Goal: Transaction & Acquisition: Purchase product/service

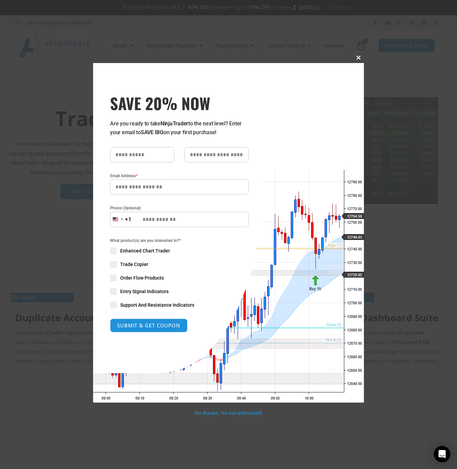
click at [358, 57] on span at bounding box center [358, 58] width 11 height 4
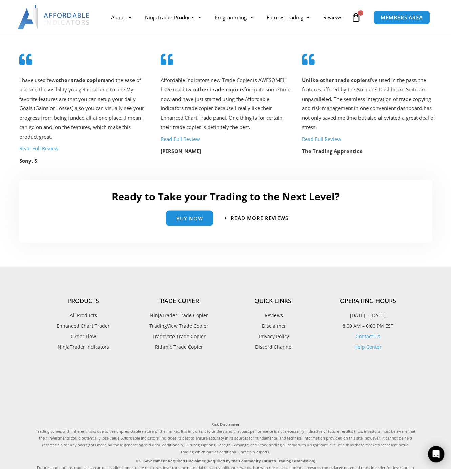
scroll to position [1440, 0]
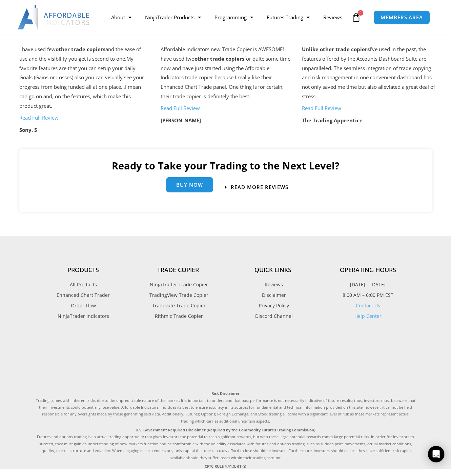
click at [196, 188] on span "Buy Now" at bounding box center [189, 185] width 27 height 5
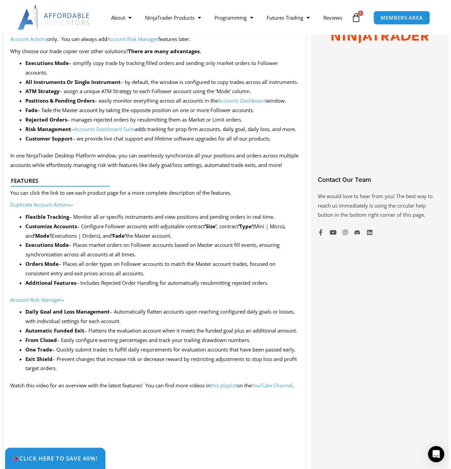
scroll to position [381, 0]
